Goal: Task Accomplishment & Management: Manage account settings

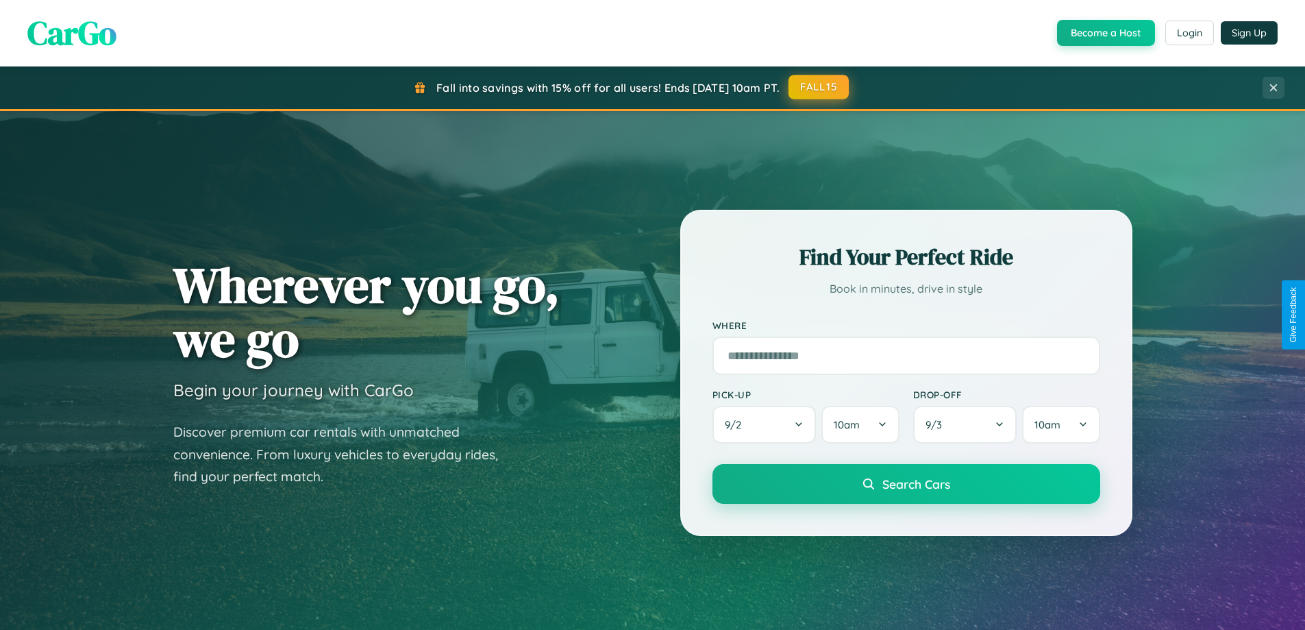
click at [819, 87] on button "FALL15" at bounding box center [819, 87] width 60 height 25
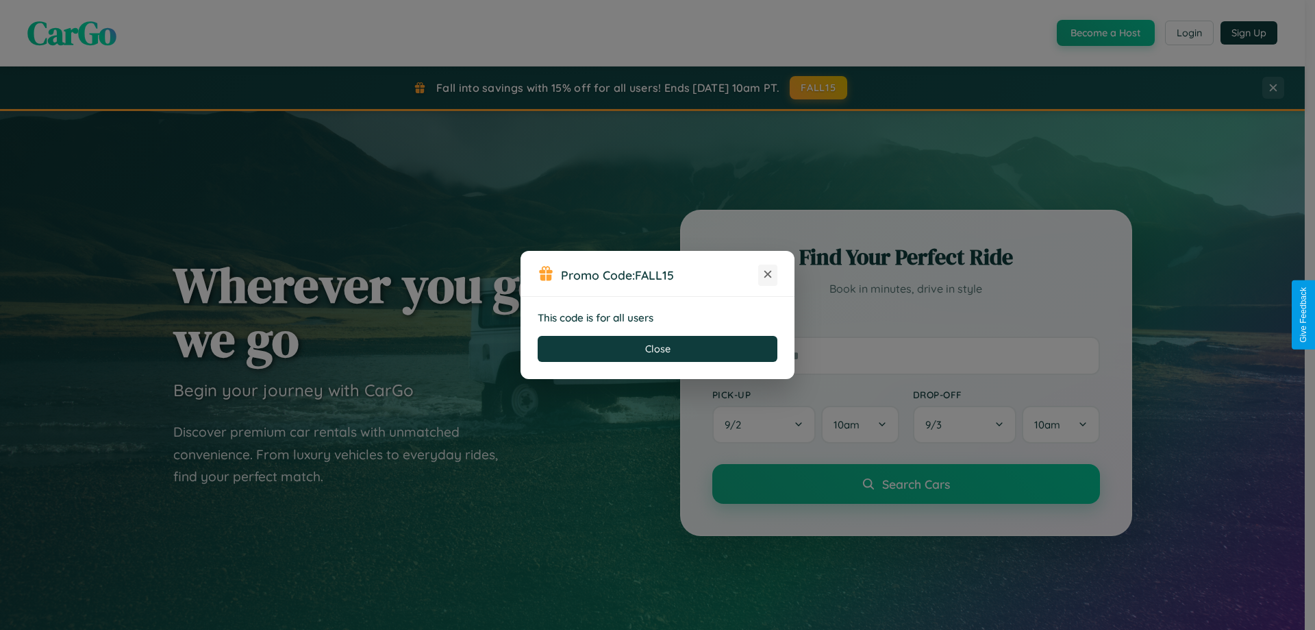
click at [768, 275] on icon at bounding box center [768, 274] width 14 height 14
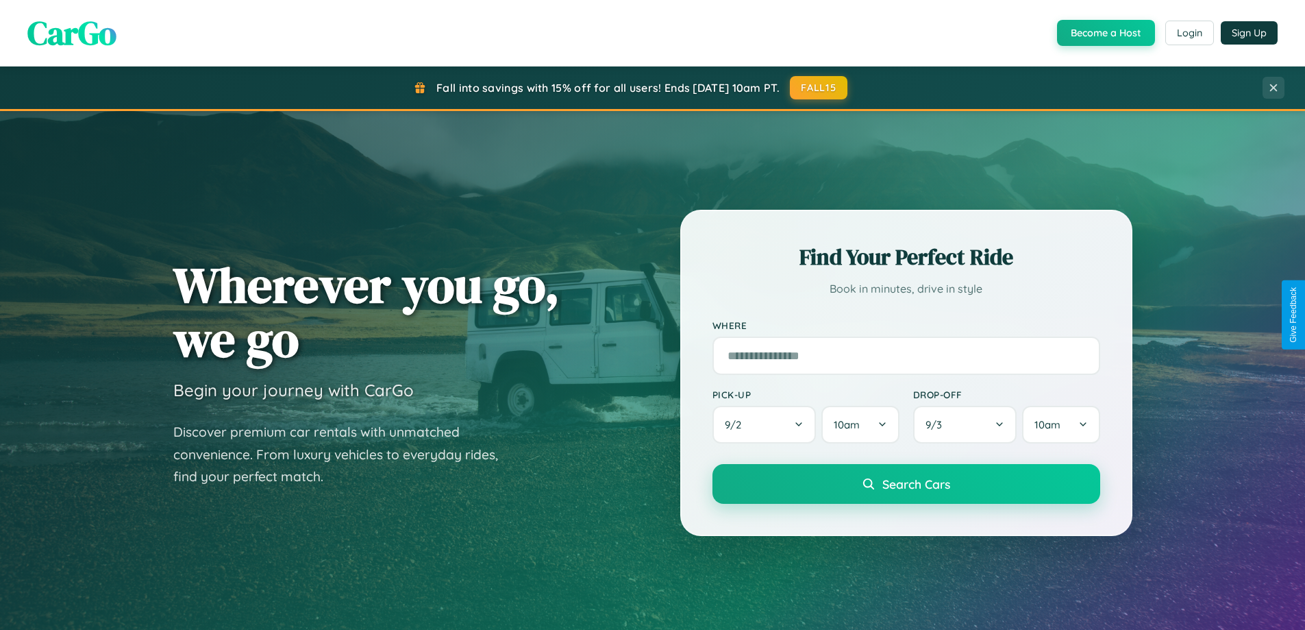
scroll to position [591, 0]
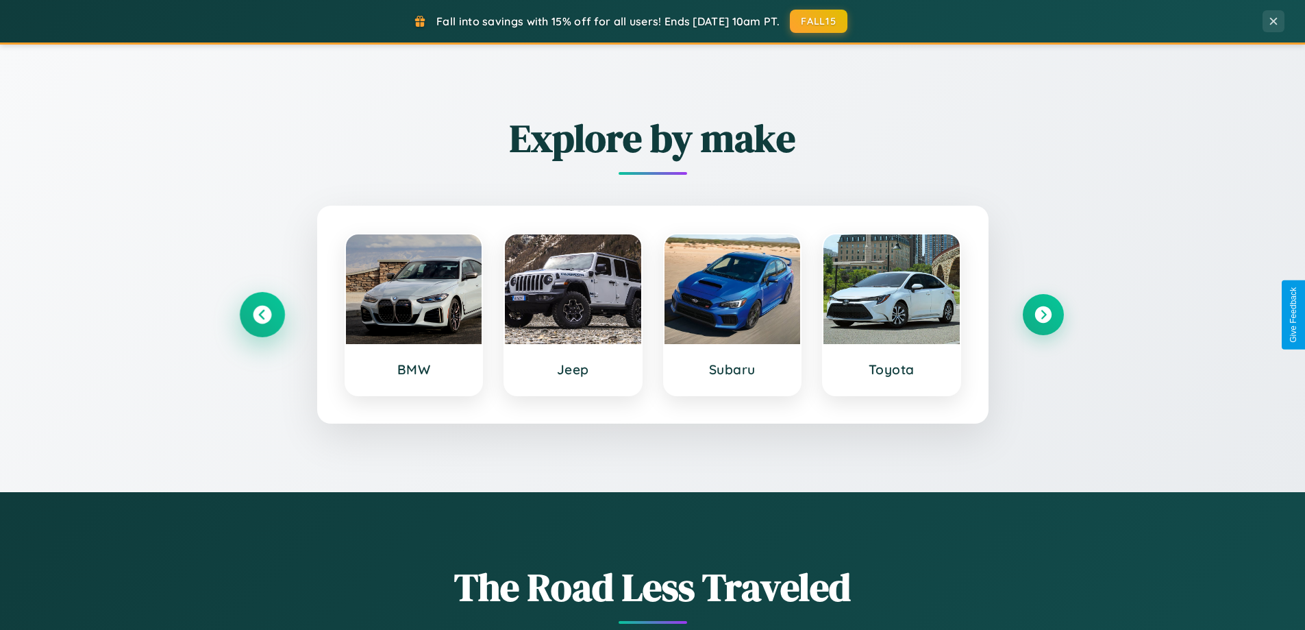
click at [262, 314] on icon at bounding box center [262, 315] width 18 height 18
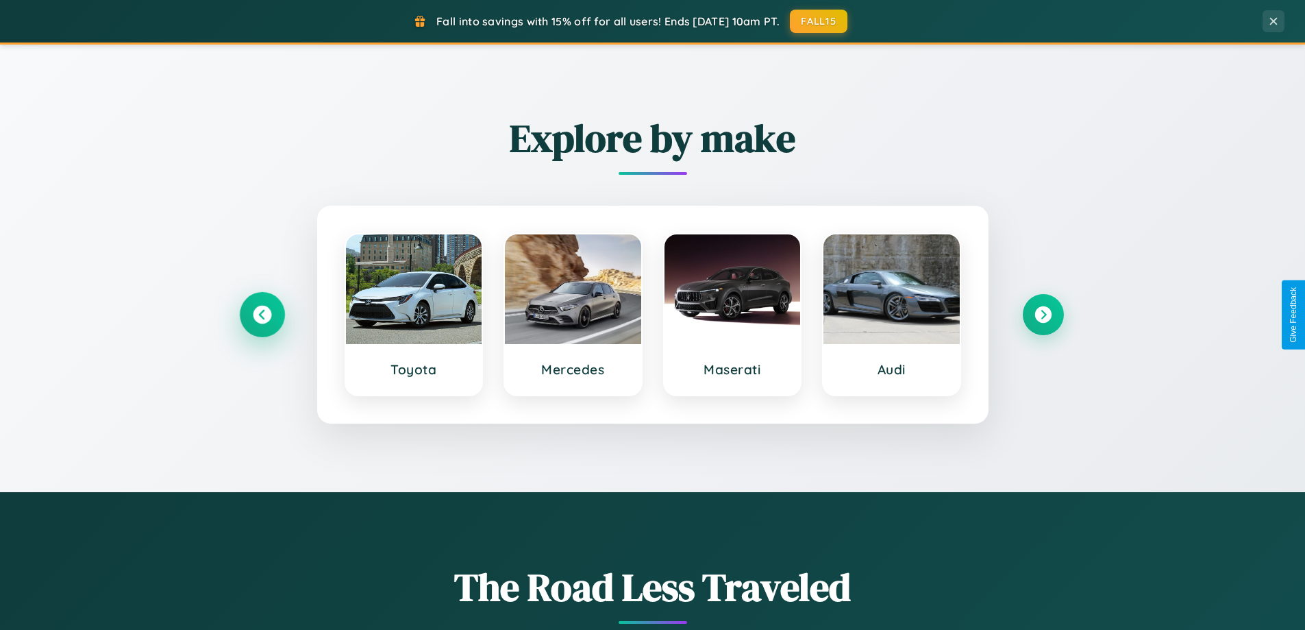
click at [262, 314] on icon at bounding box center [262, 315] width 18 height 18
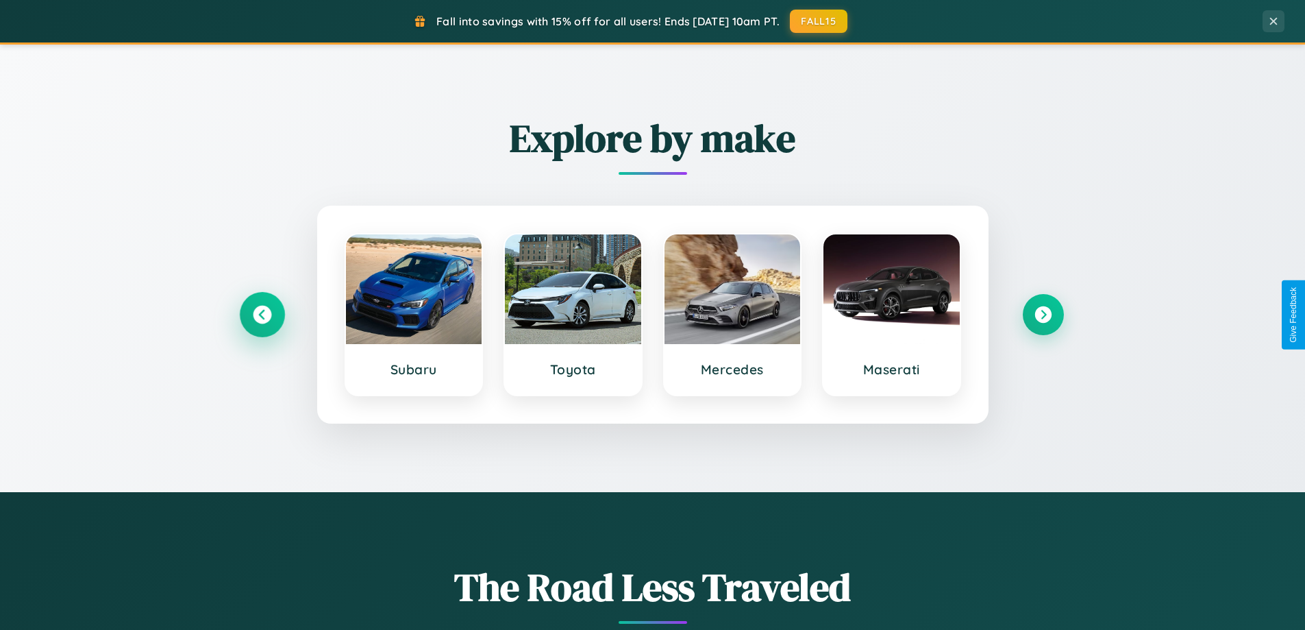
click at [262, 314] on icon at bounding box center [262, 315] width 18 height 18
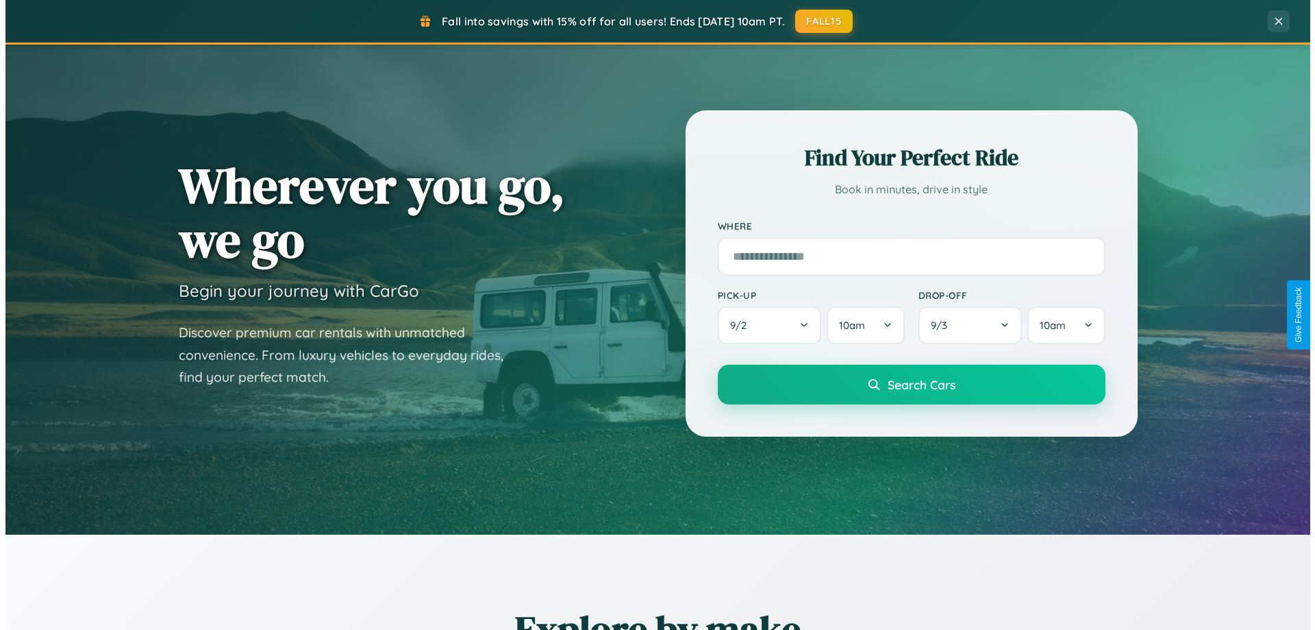
scroll to position [0, 0]
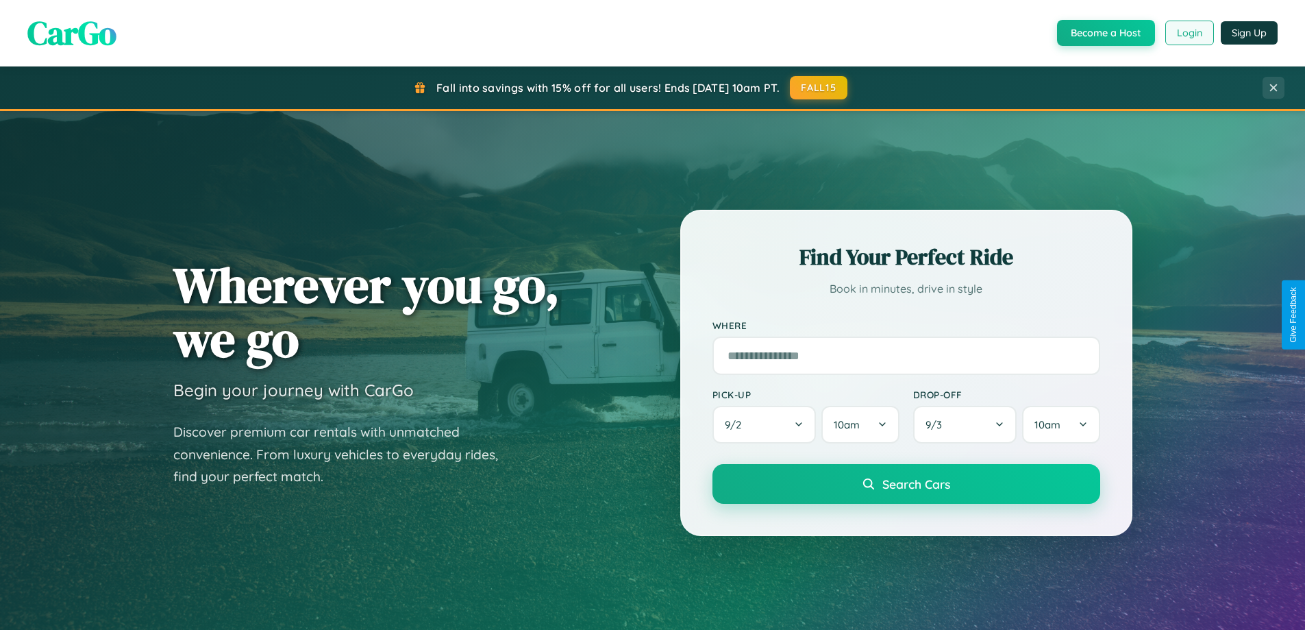
click at [1189, 33] on button "Login" at bounding box center [1189, 33] width 49 height 25
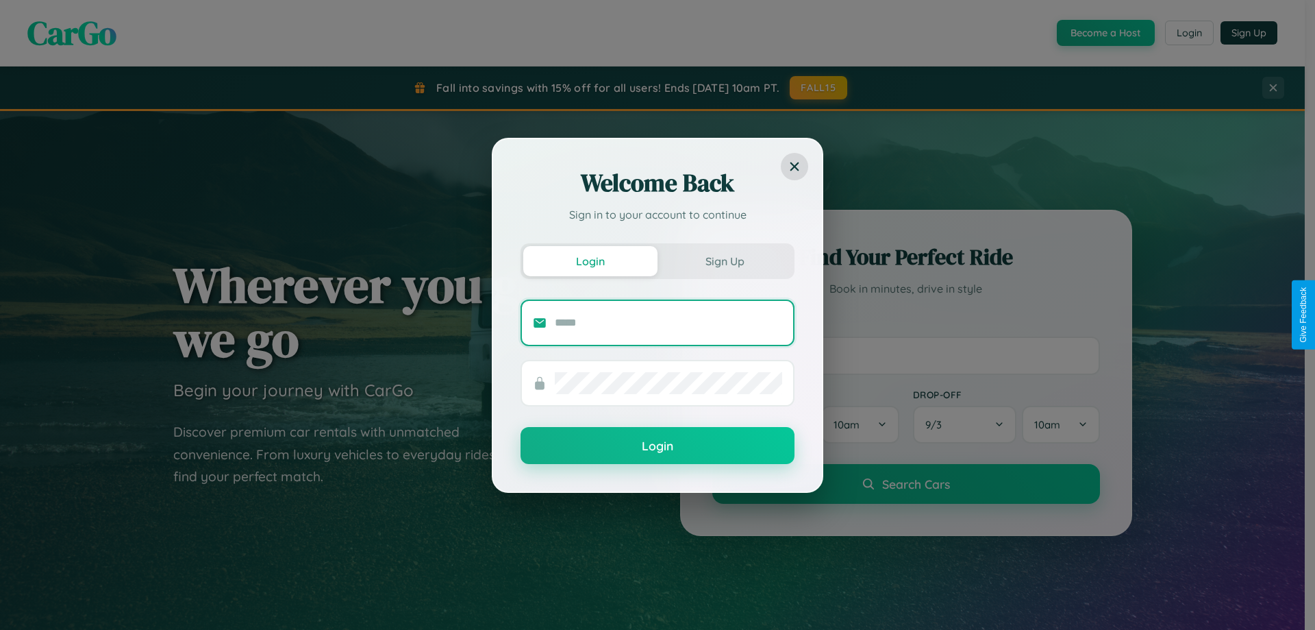
click at [669, 322] on input "text" at bounding box center [668, 323] width 227 height 22
type input "**********"
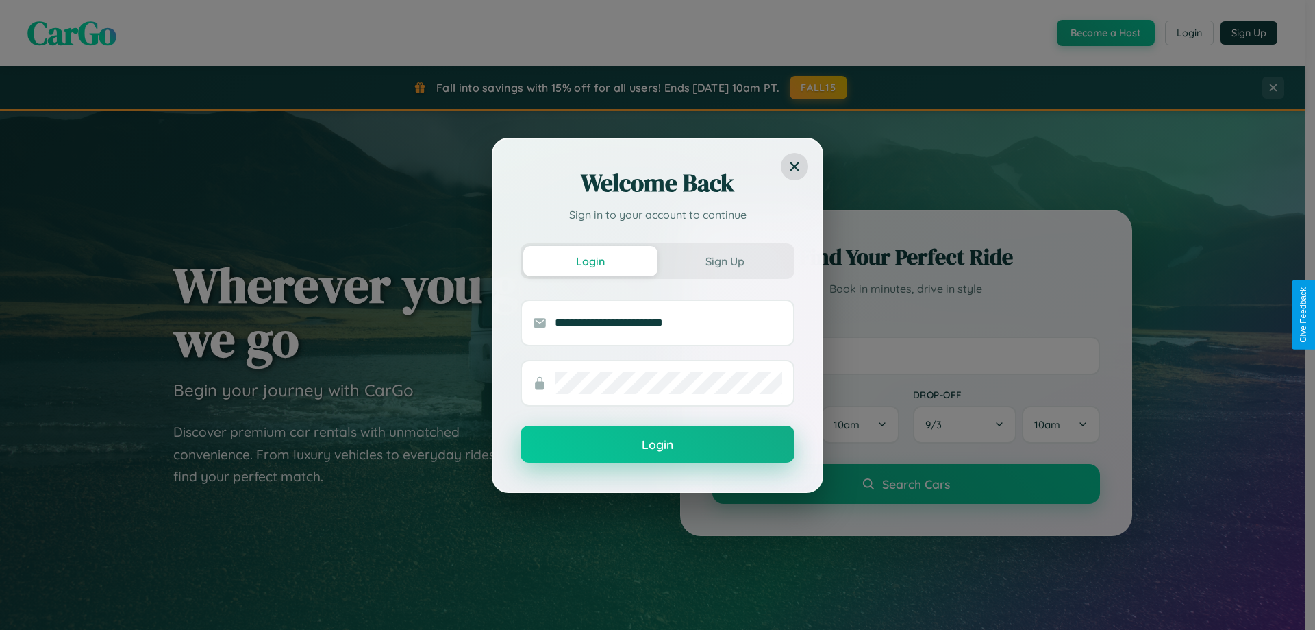
click at [658, 444] on button "Login" at bounding box center [658, 443] width 274 height 37
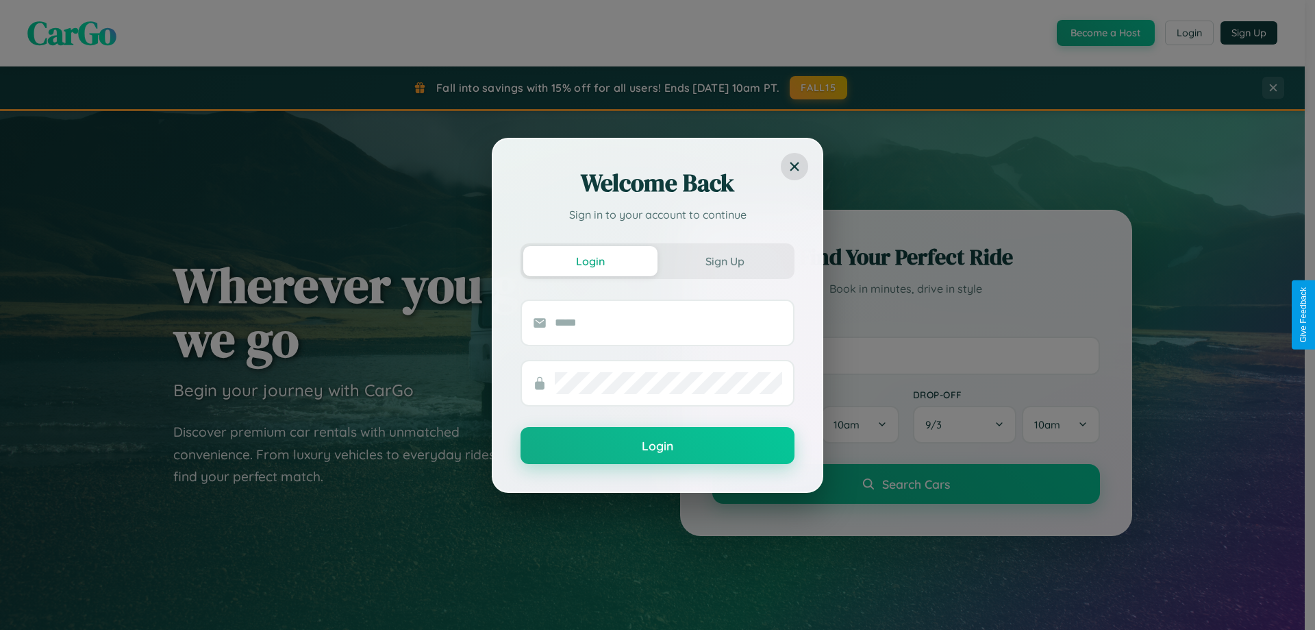
scroll to position [40, 0]
